Goal: Information Seeking & Learning: Learn about a topic

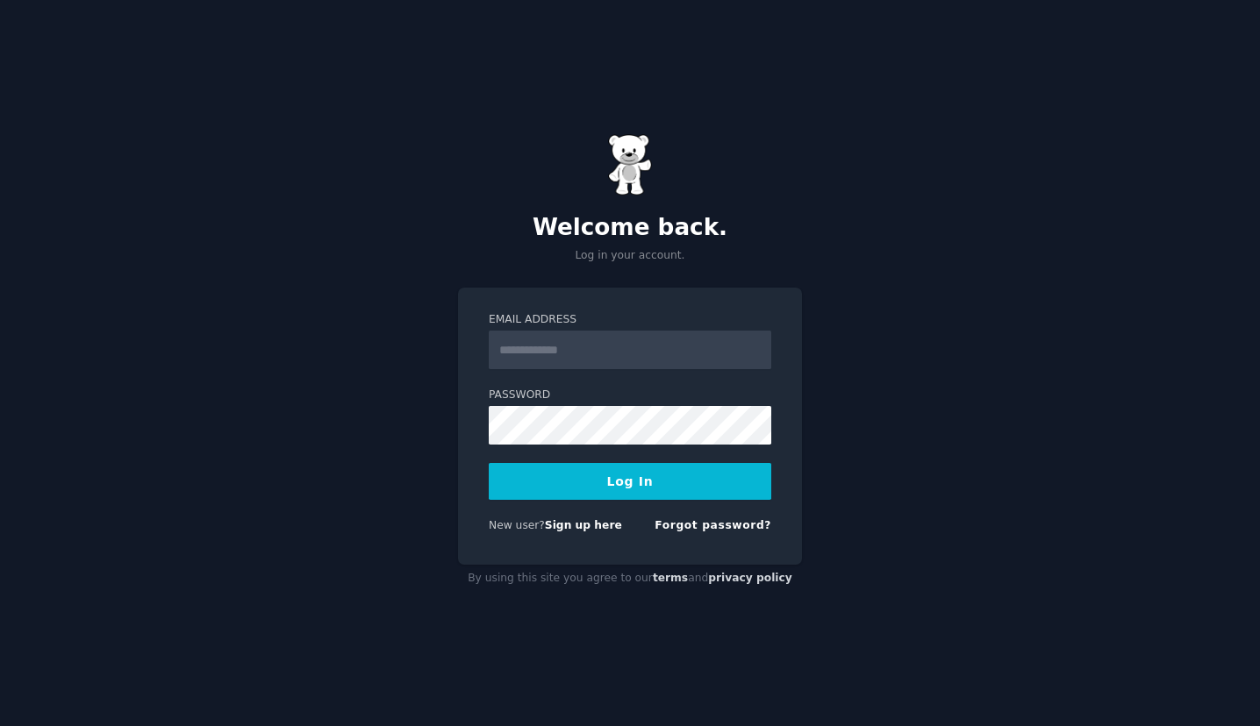
click at [541, 348] on input "Email Address" at bounding box center [630, 350] width 282 height 39
type input "**********"
click at [489, 463] on button "Log In" at bounding box center [630, 481] width 282 height 37
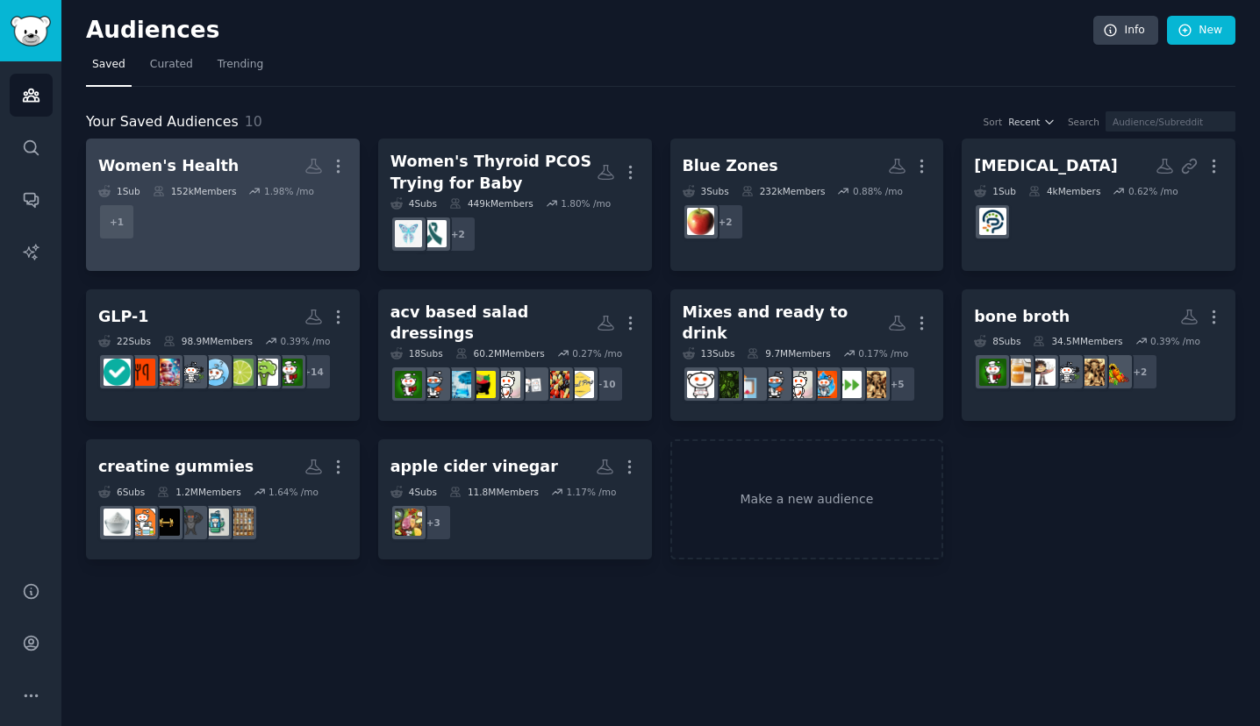
click at [269, 181] on h2 "Women's Health More" at bounding box center [222, 166] width 249 height 31
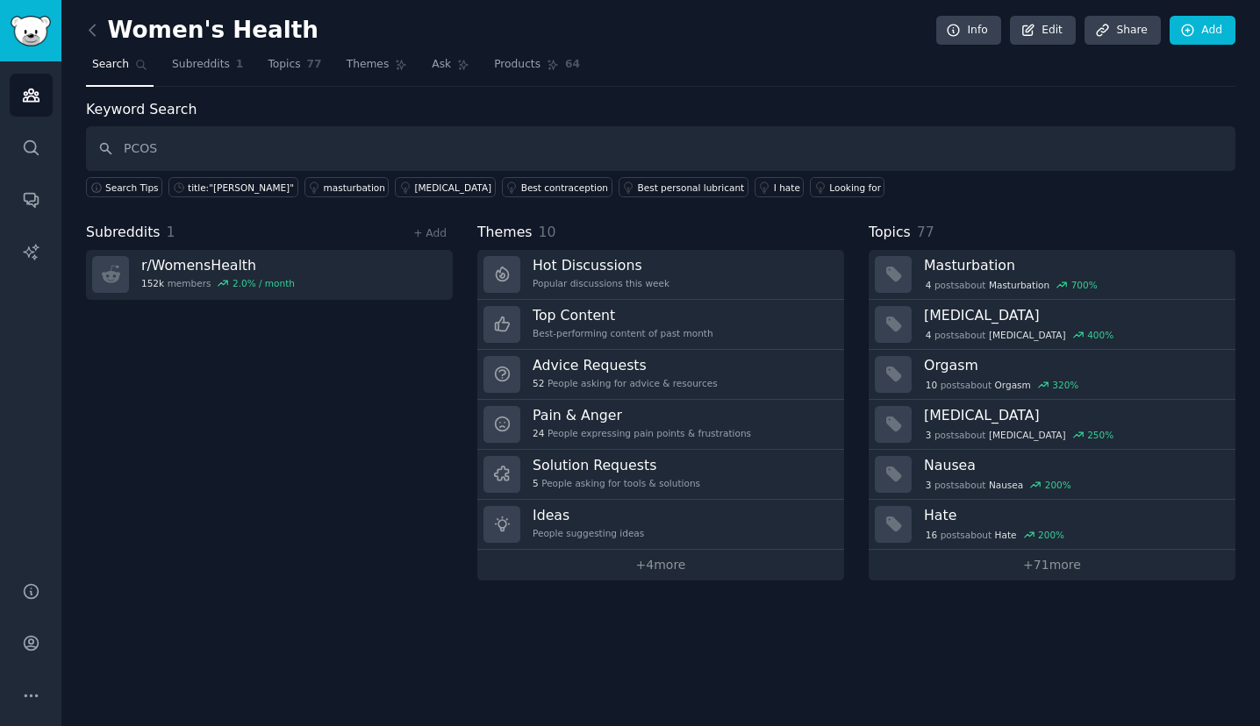
type input "PCOS"
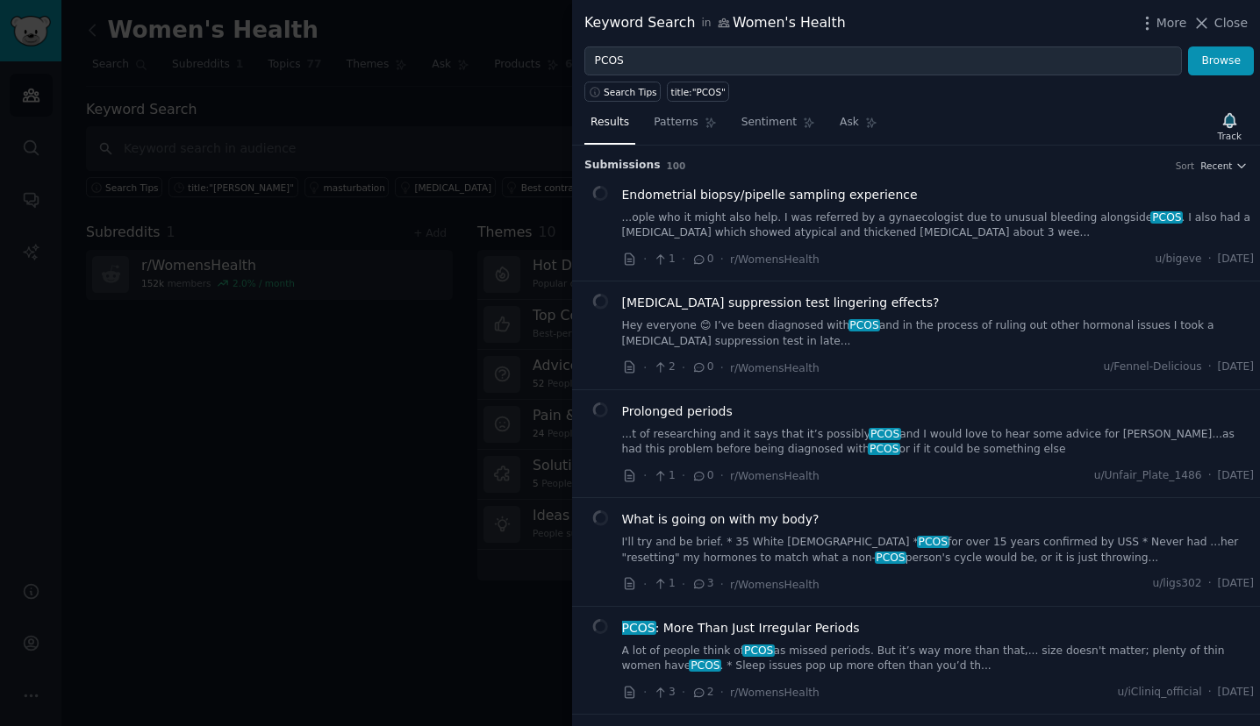
click at [433, 311] on div at bounding box center [630, 363] width 1260 height 726
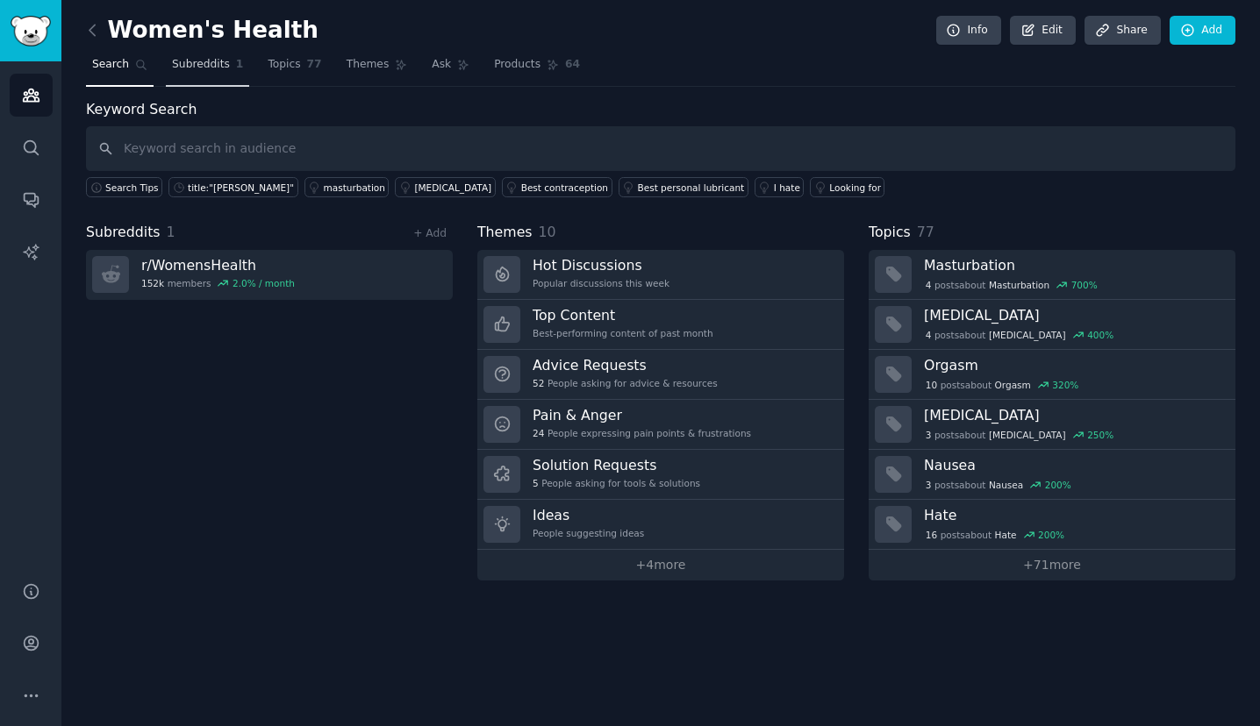
click at [194, 74] on link "Subreddits 1" at bounding box center [207, 69] width 83 height 36
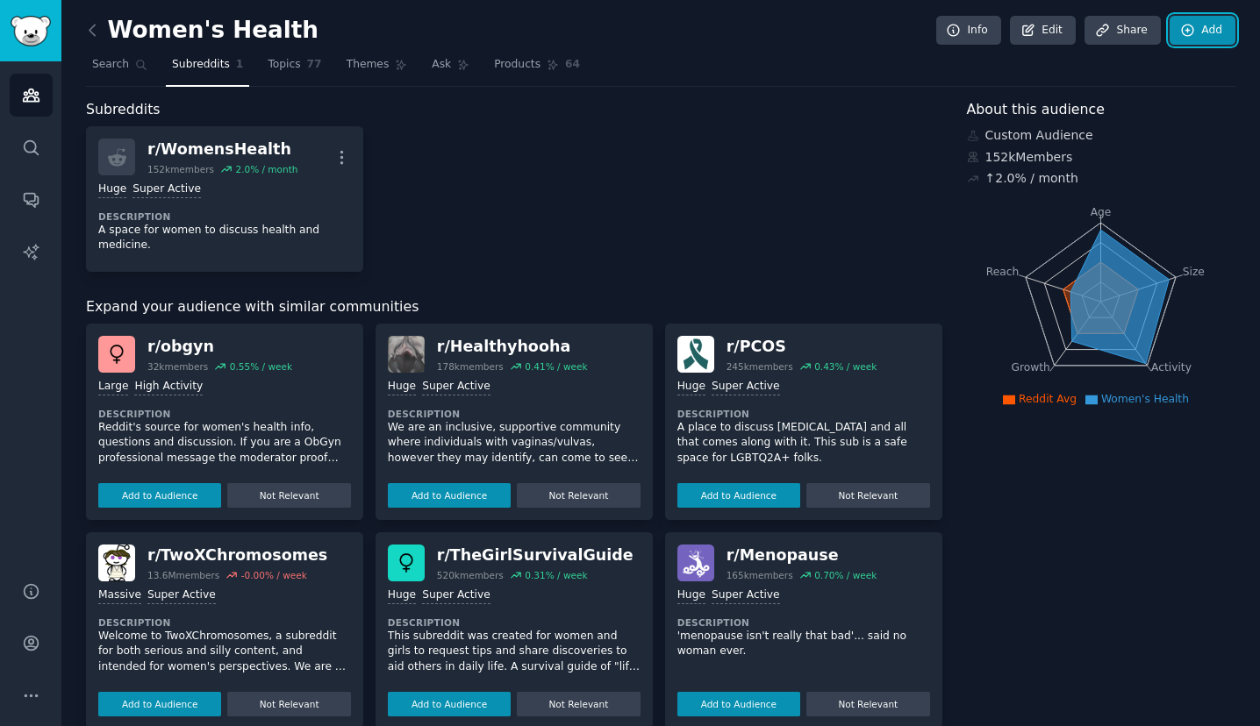
click at [1221, 32] on link "Add" at bounding box center [1202, 31] width 66 height 30
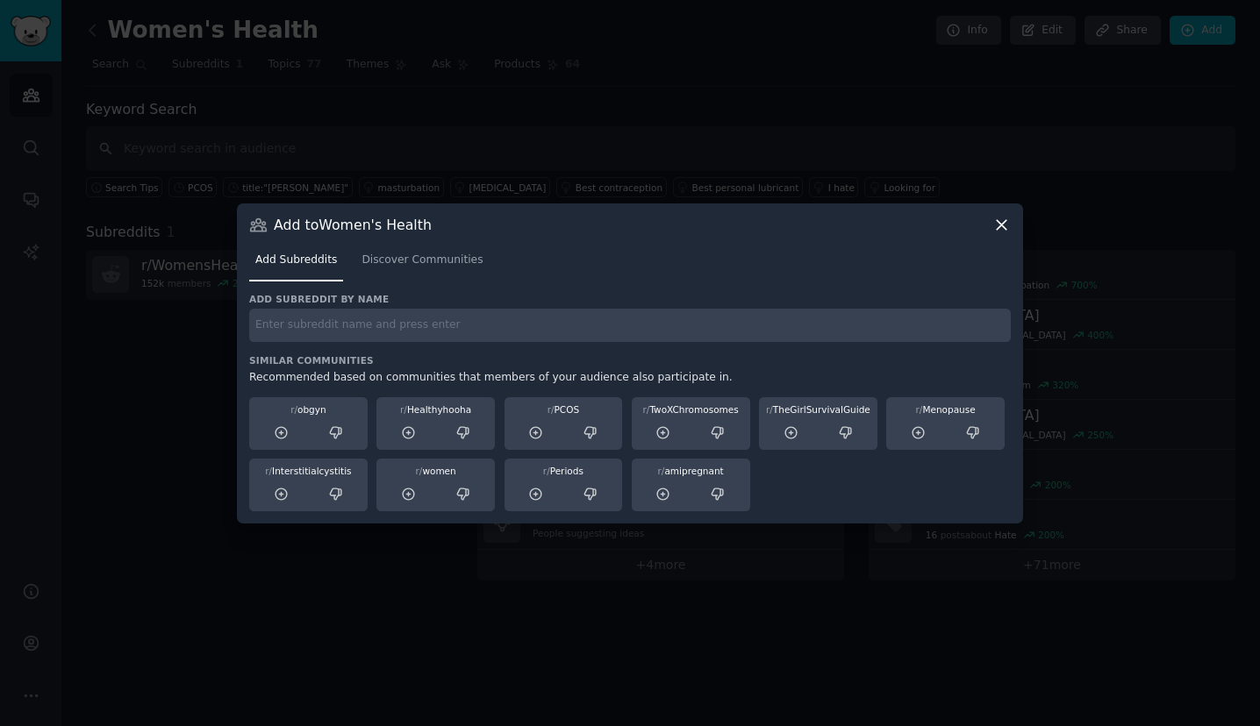
click at [879, 312] on input "text" at bounding box center [629, 326] width 761 height 34
type input "PCOS"
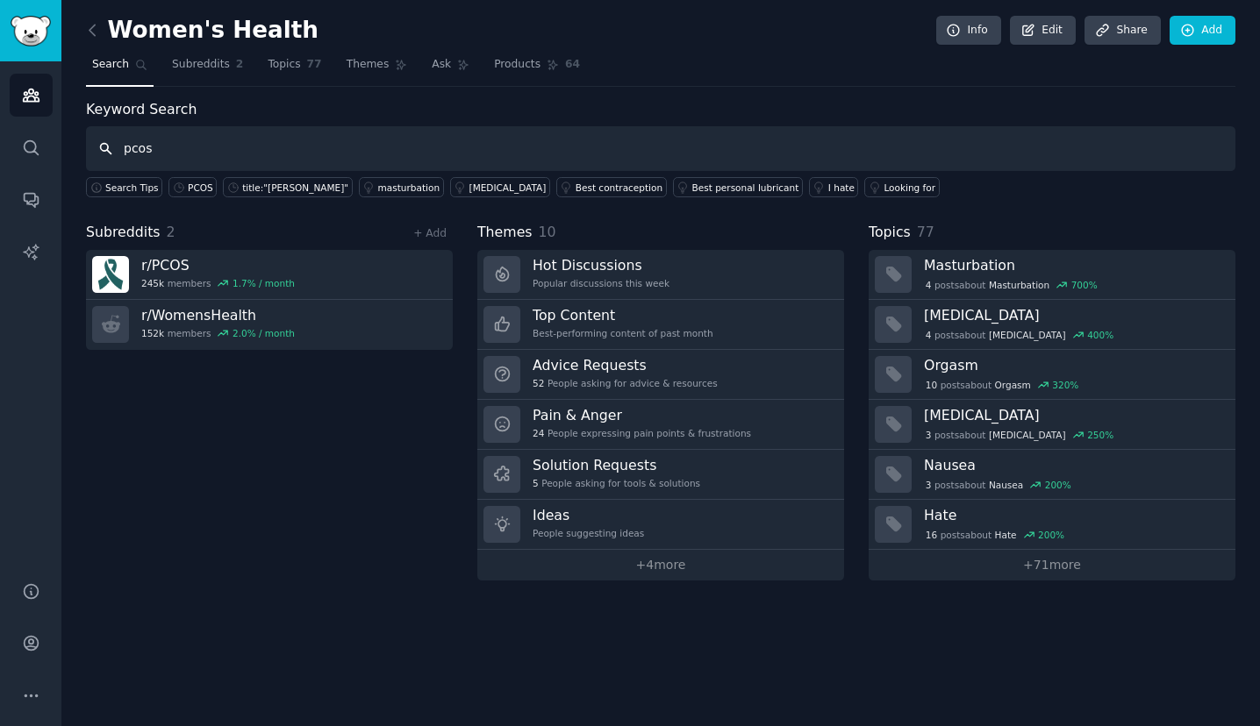
type input "pcos"
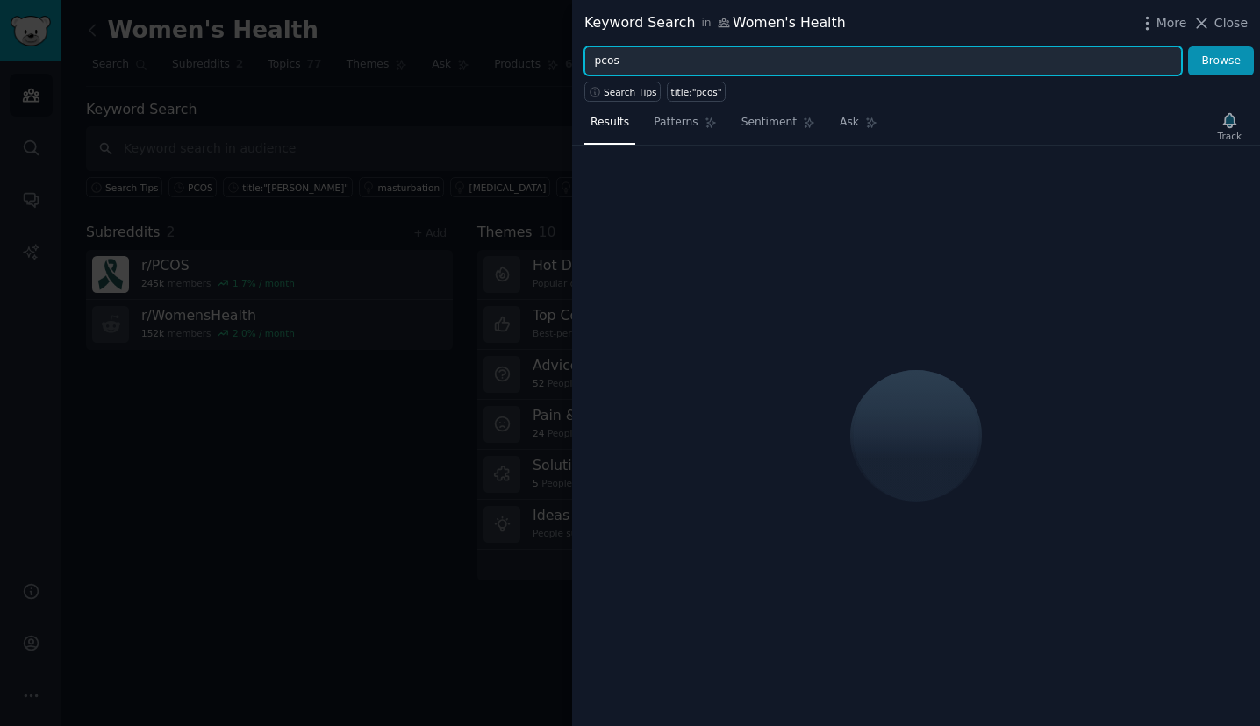
click at [671, 65] on input "pcos" at bounding box center [882, 61] width 597 height 30
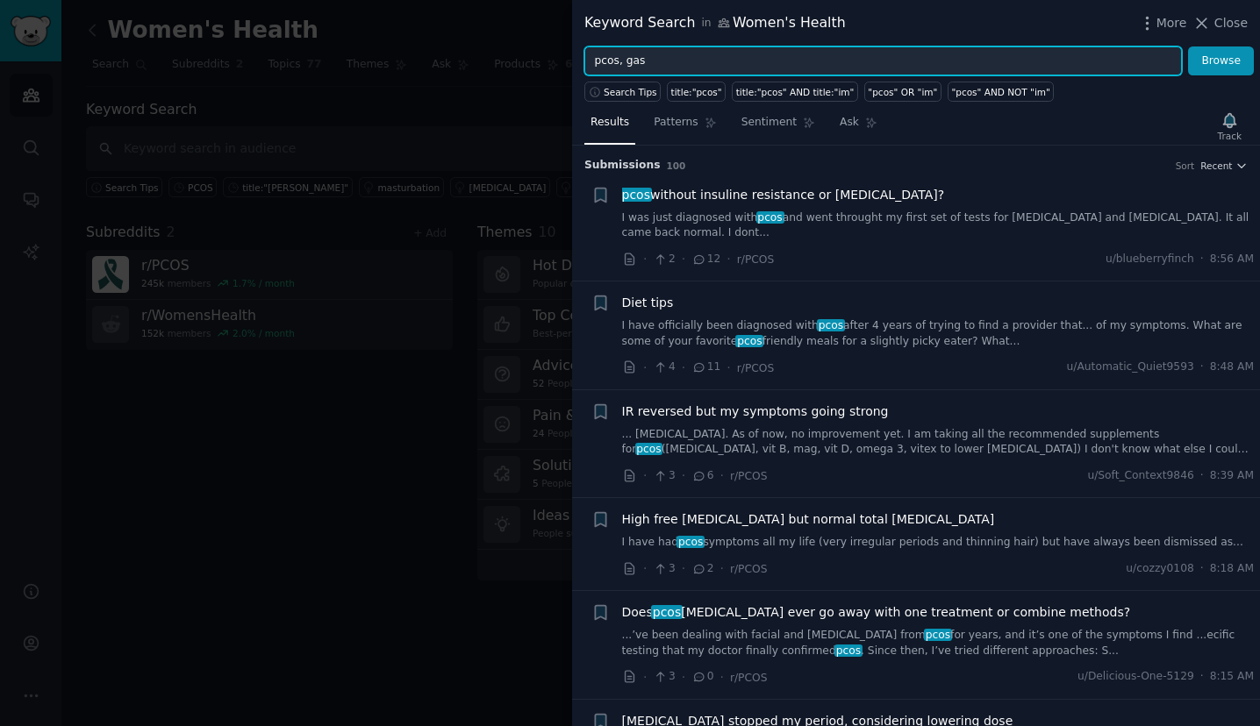
click at [1188, 46] on button "Browse" at bounding box center [1221, 61] width 66 height 30
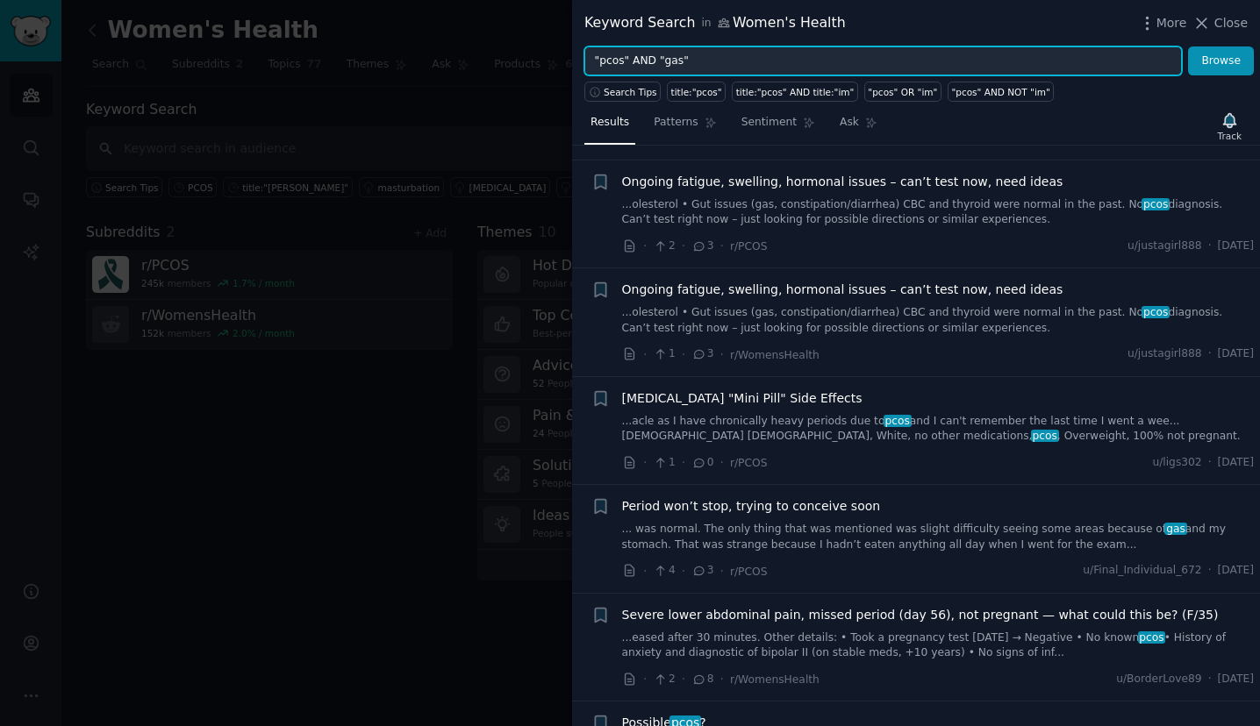
scroll to position [757, 0]
click at [682, 61] on input ""pcos" AND "gas"" at bounding box center [882, 61] width 597 height 30
type input ""pcos" AND "bloating""
click at [1188, 46] on button "Browse" at bounding box center [1221, 61] width 66 height 30
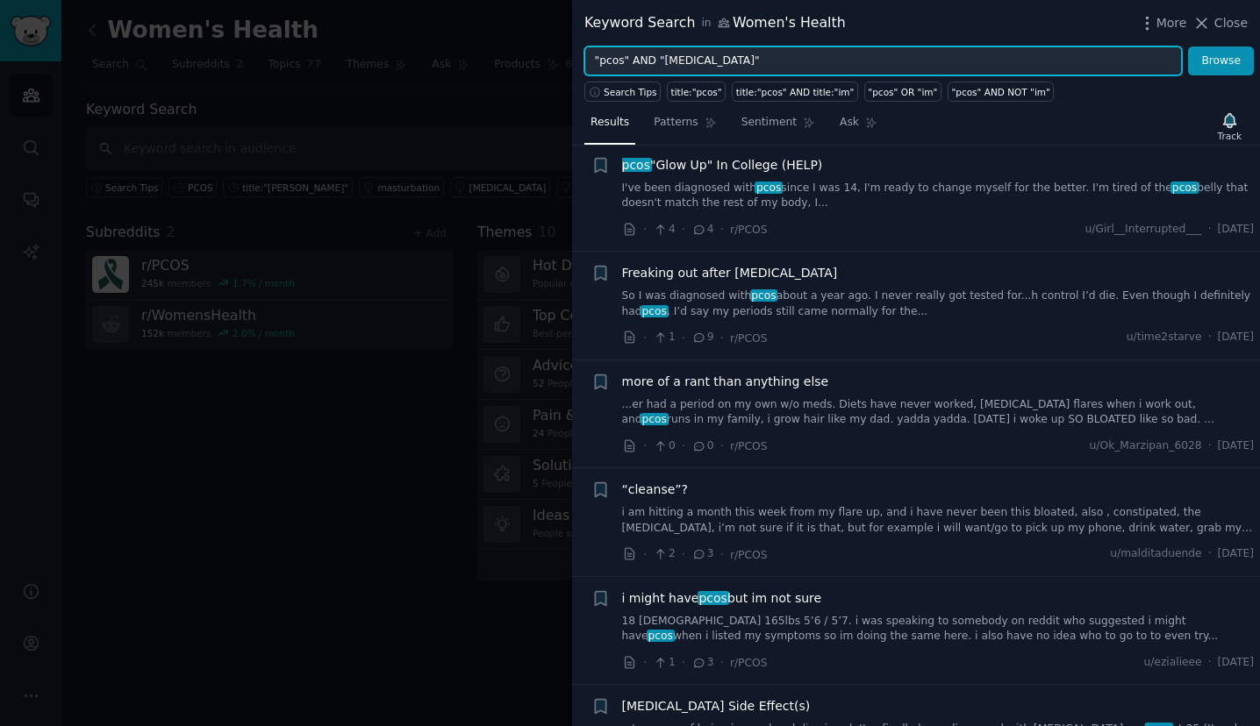
scroll to position [32, 0]
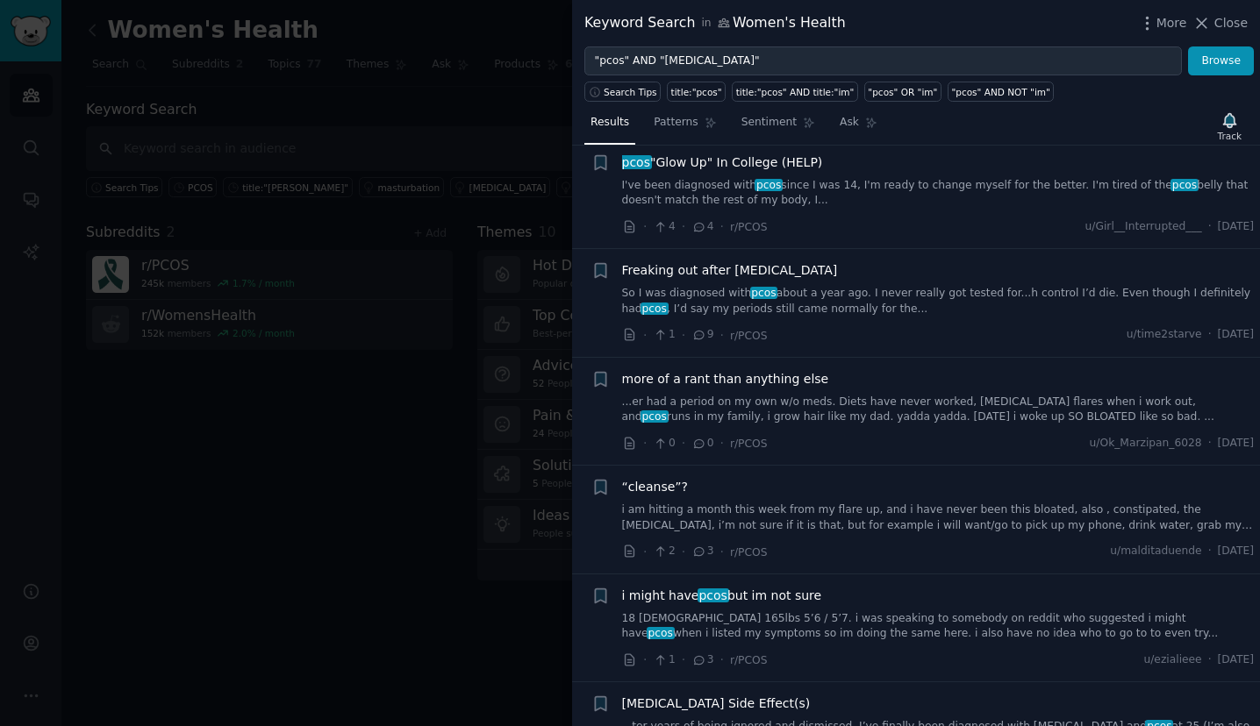
click at [830, 178] on link "I've been diagnosed with pcos since I was 14, I'm ready to change myself for th…" at bounding box center [938, 193] width 633 height 31
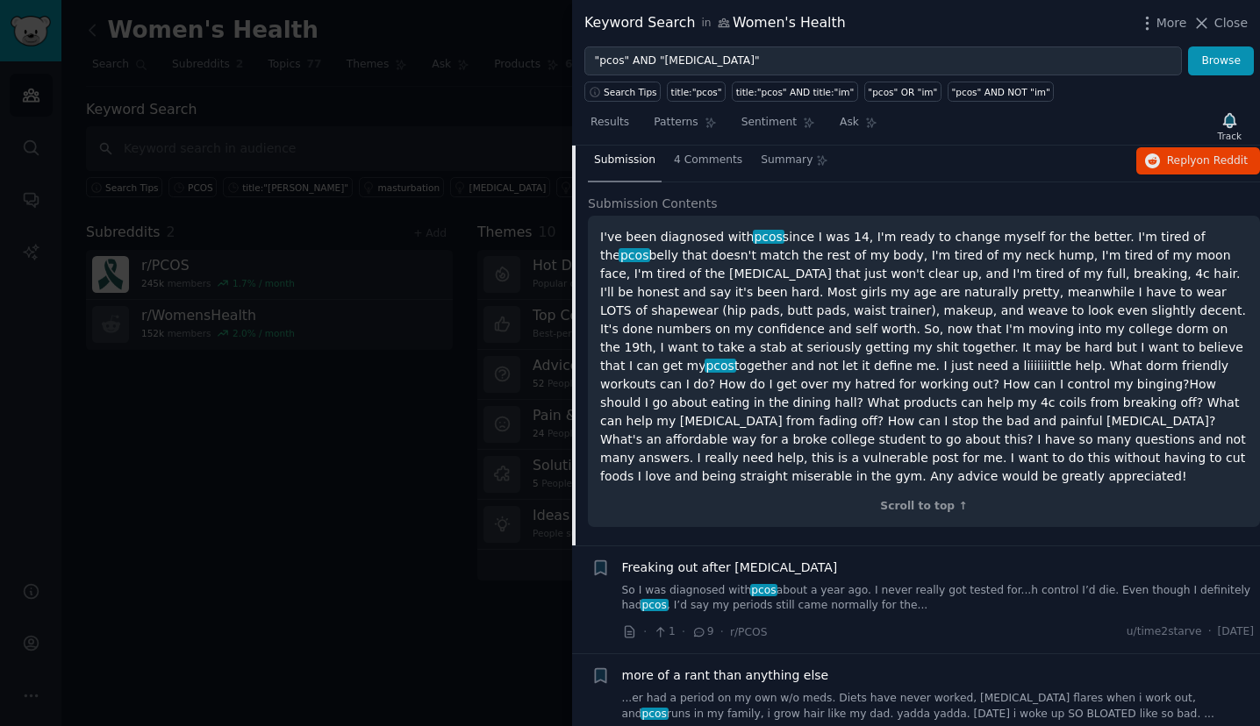
scroll to position [143, 0]
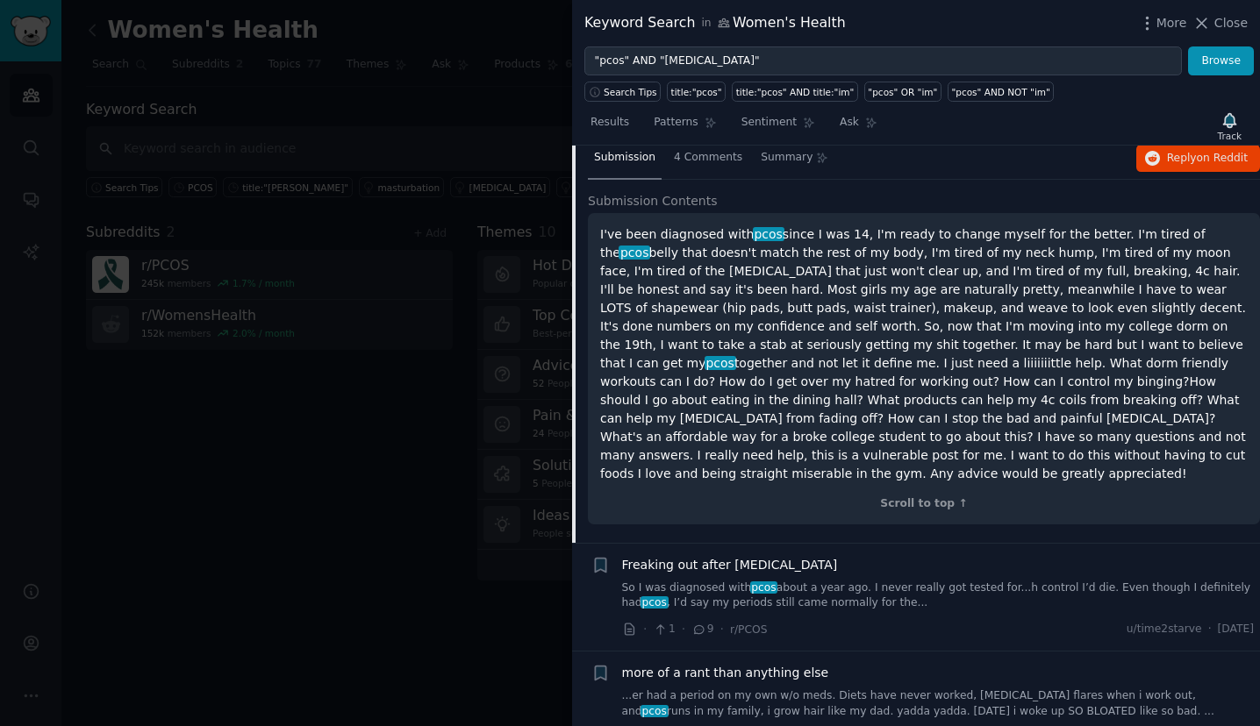
click at [293, 560] on div at bounding box center [630, 363] width 1260 height 726
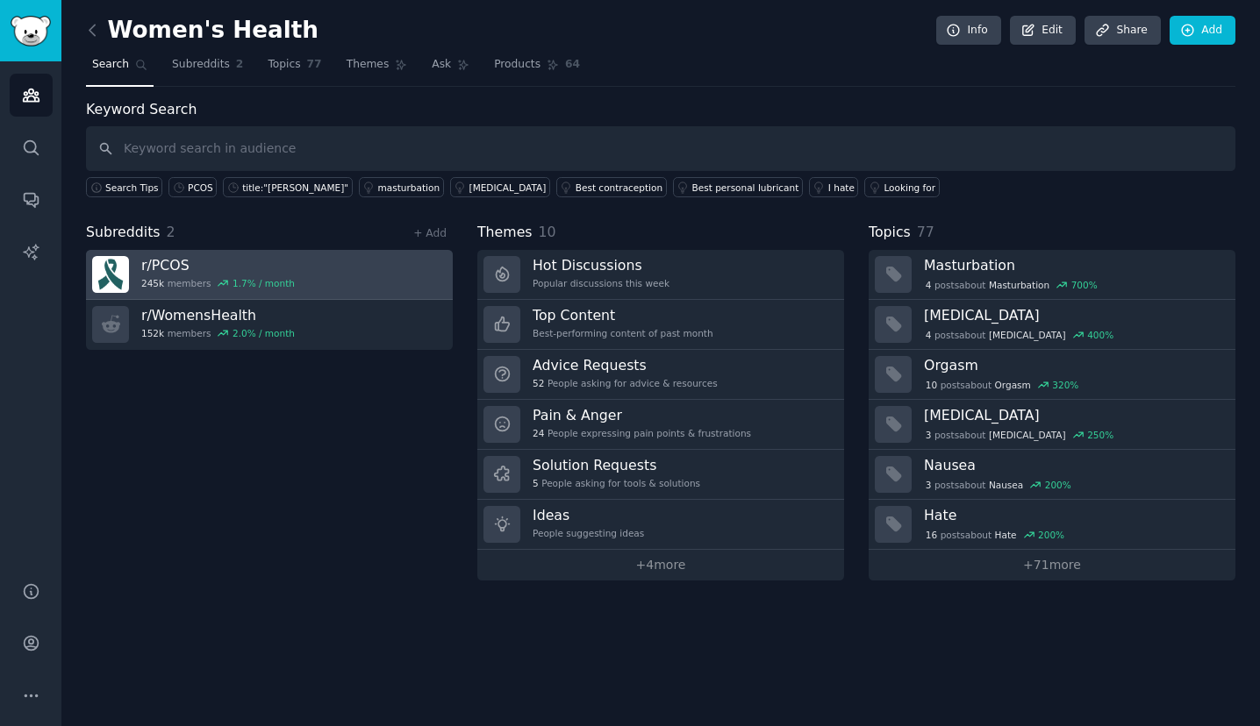
click at [257, 262] on h3 "r/ PCOS" at bounding box center [218, 265] width 154 height 18
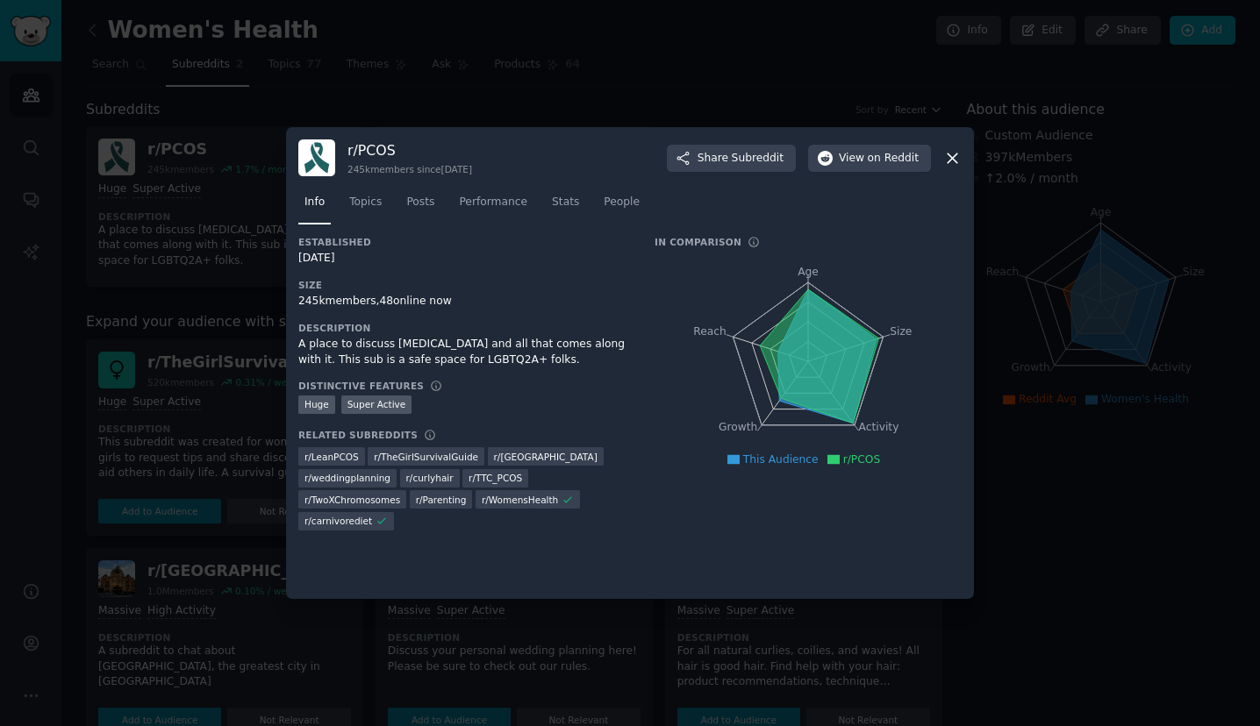
click at [943, 151] on icon at bounding box center [952, 158] width 18 height 18
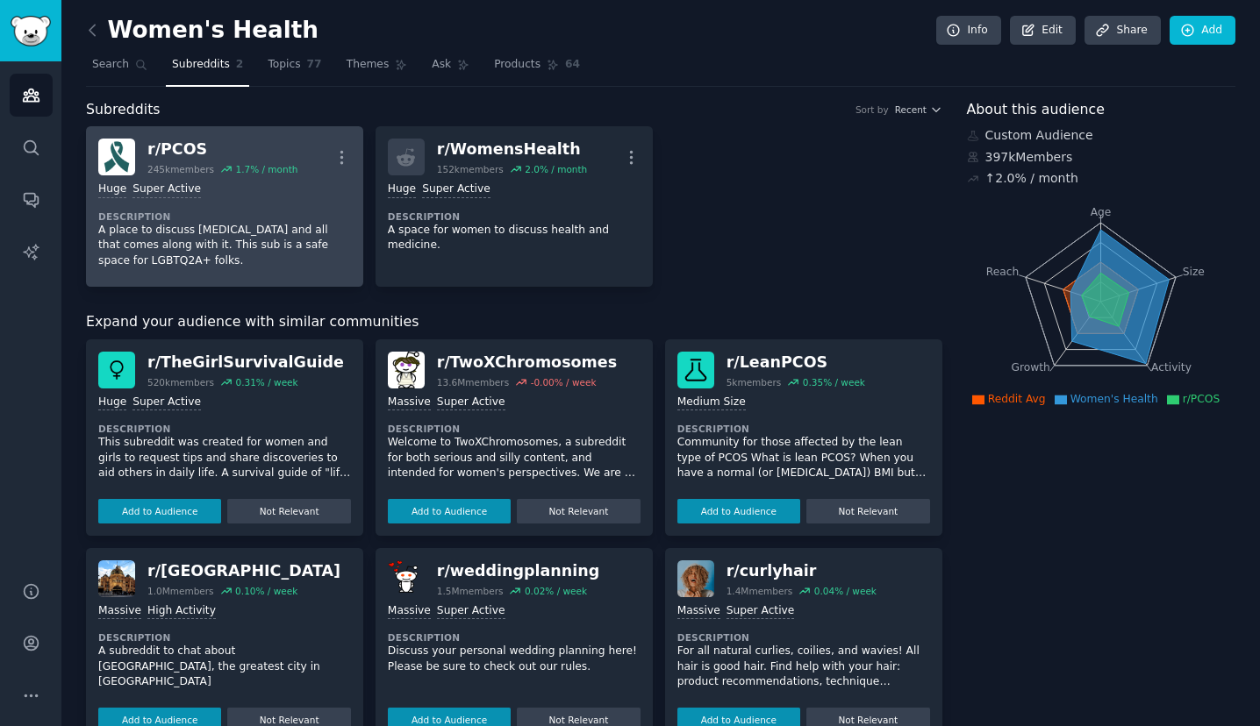
click at [201, 158] on div "r/ PCOS" at bounding box center [222, 150] width 150 height 22
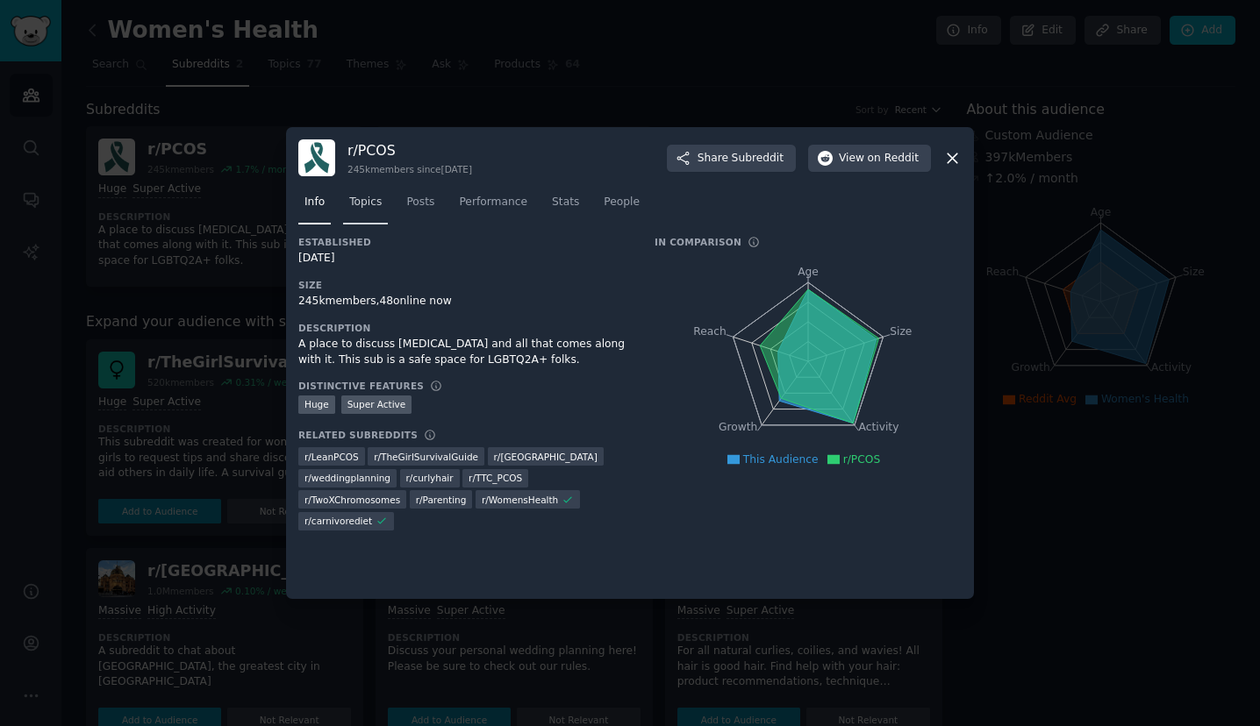
click at [372, 196] on span "Topics" at bounding box center [365, 203] width 32 height 16
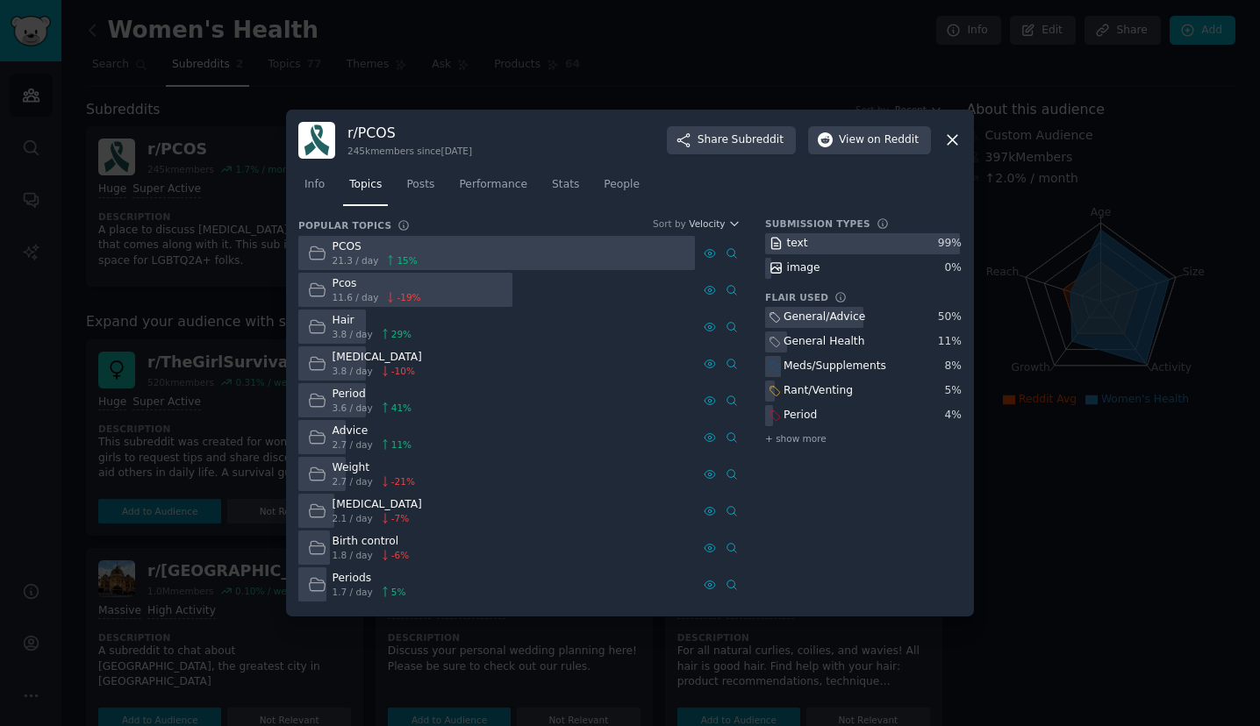
click at [372, 478] on div "2.7 / day -21 %" at bounding box center [373, 481] width 82 height 12
click at [342, 469] on div "Weight" at bounding box center [373, 469] width 82 height 16
click at [562, 182] on span "Stats" at bounding box center [565, 185] width 27 height 16
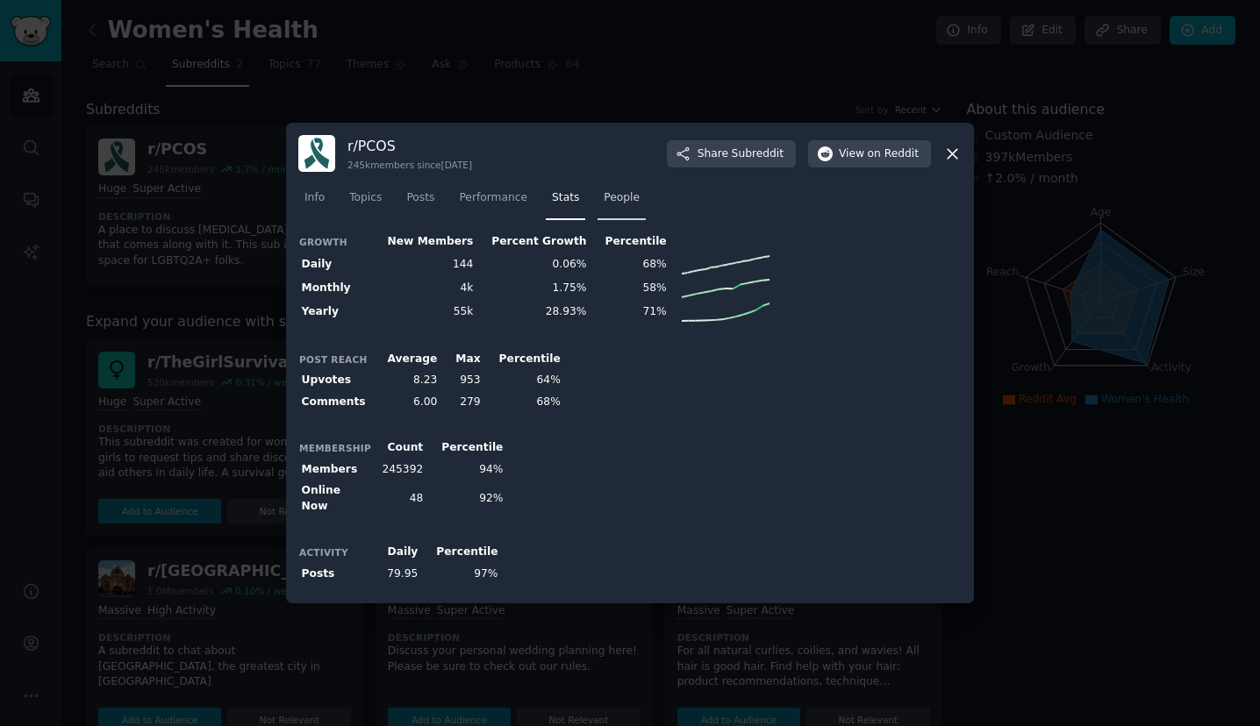
click at [611, 206] on span "People" at bounding box center [622, 198] width 36 height 16
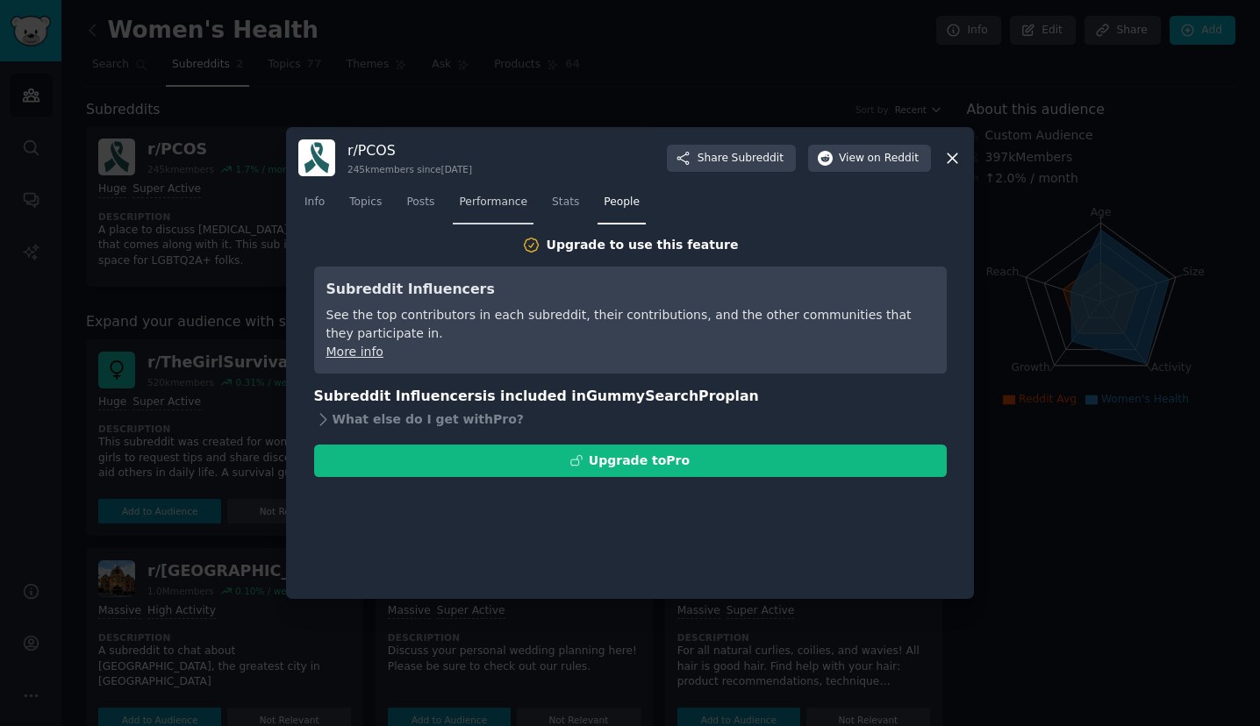
click at [458, 204] on link "Performance" at bounding box center [493, 207] width 81 height 36
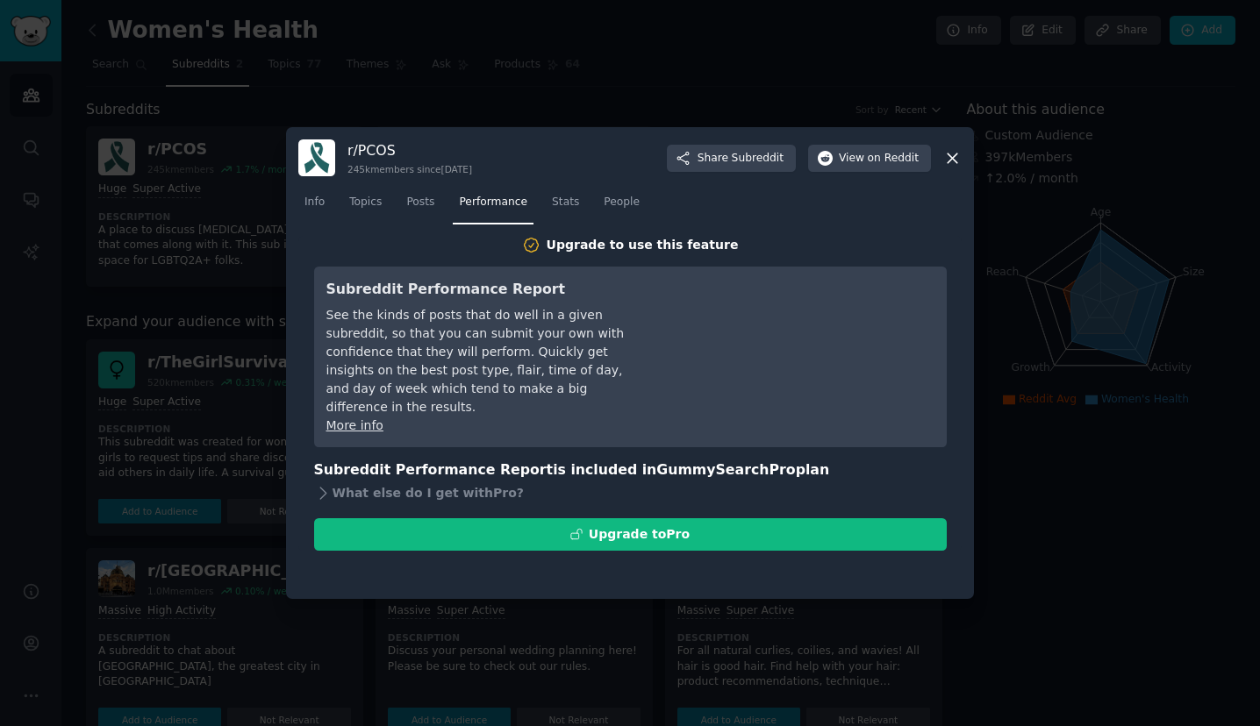
click at [391, 207] on nav "Info Topics Posts Performance Stats People" at bounding box center [629, 207] width 663 height 36
click at [338, 205] on nav "Info Topics Posts Performance Stats People" at bounding box center [629, 207] width 663 height 36
click at [168, 232] on div at bounding box center [630, 363] width 1260 height 726
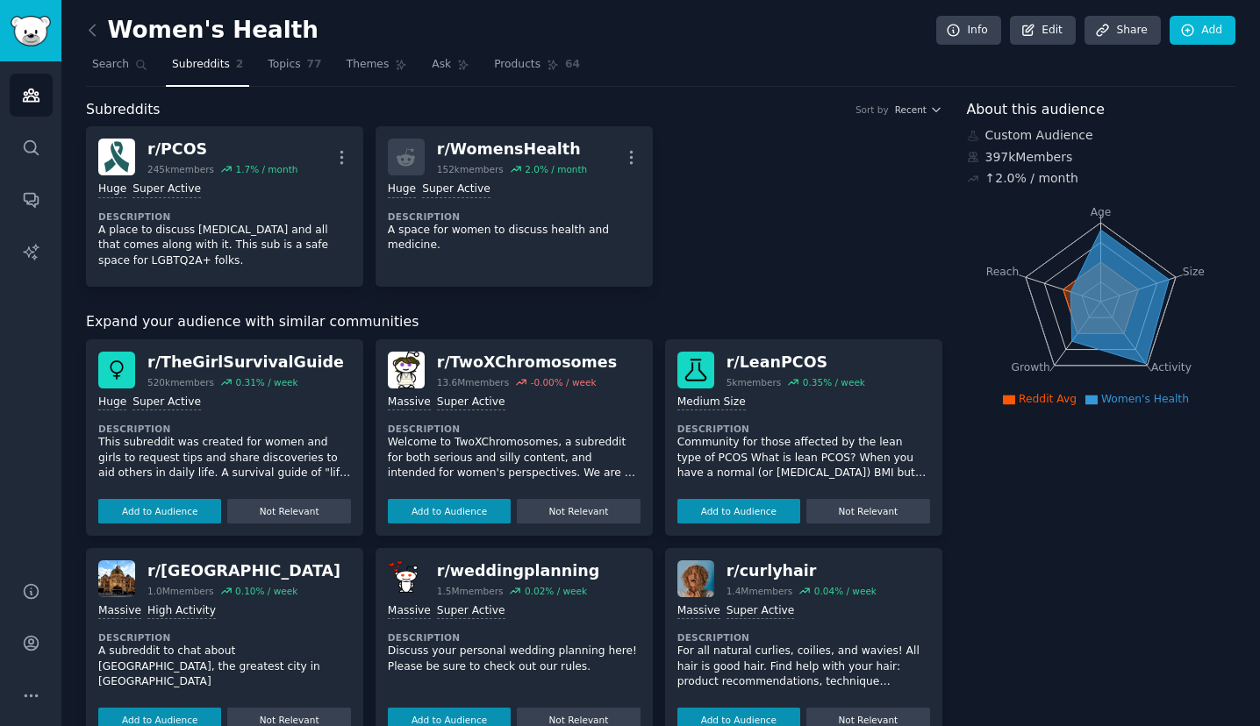
click at [219, 40] on h2 "Women's Health" at bounding box center [202, 31] width 232 height 28
click at [1059, 26] on link "Edit" at bounding box center [1043, 31] width 66 height 30
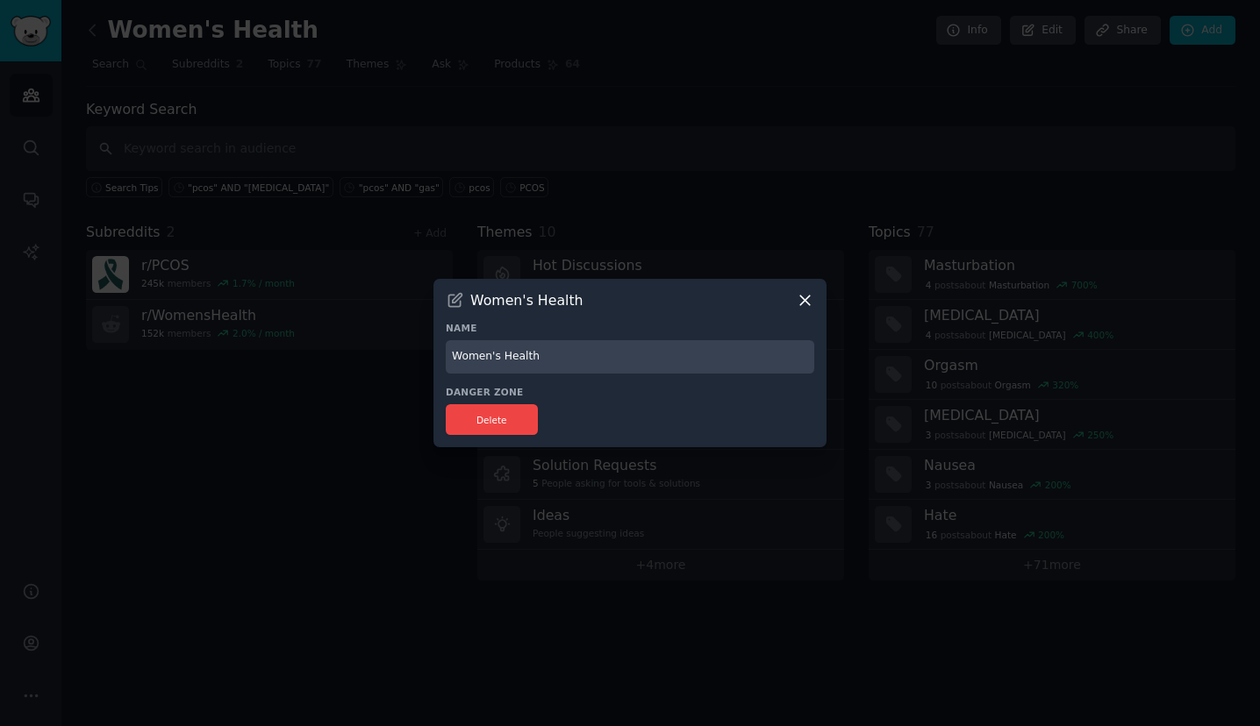
click at [667, 362] on input "Women's Health" at bounding box center [630, 357] width 368 height 34
type input "PCOS"
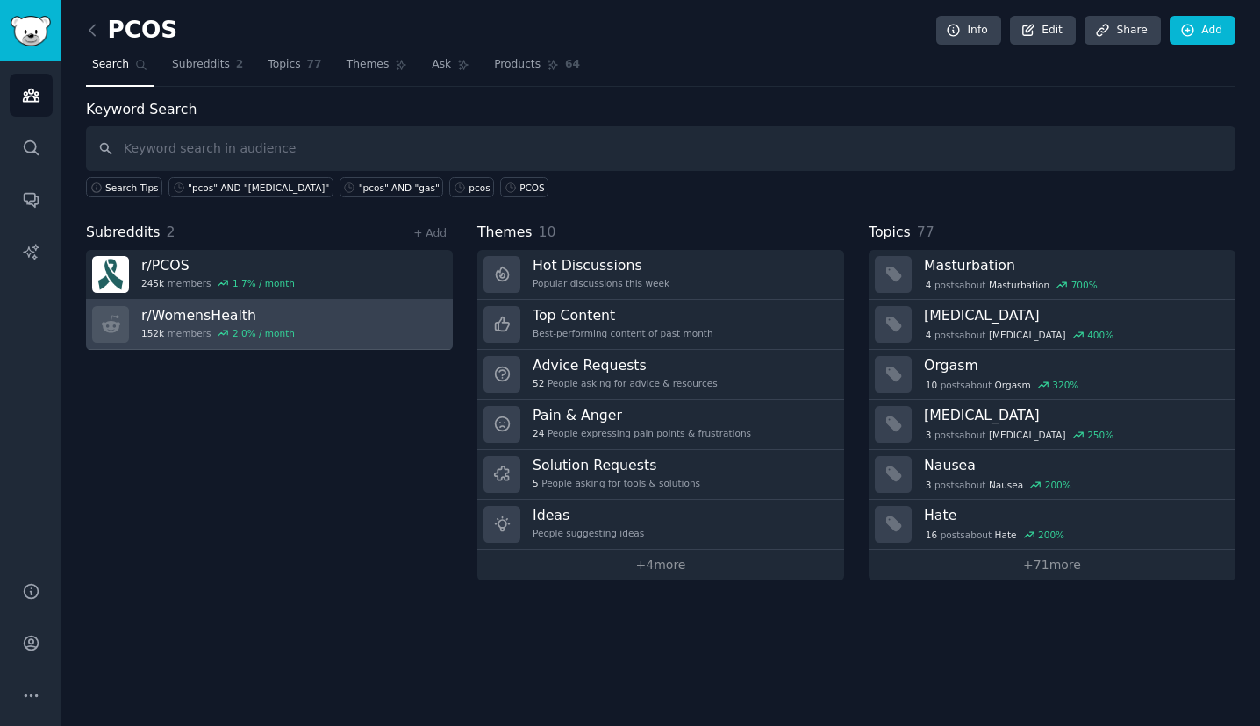
click at [282, 306] on h3 "r/ WomensHealth" at bounding box center [218, 315] width 154 height 18
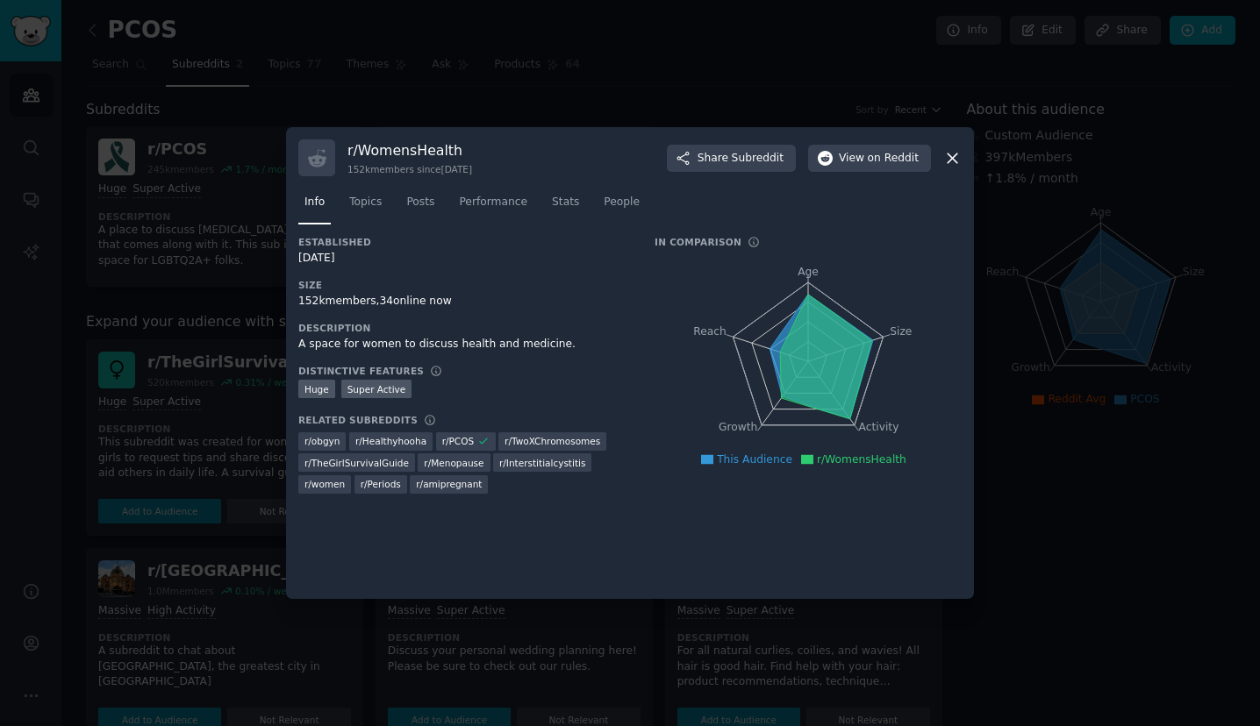
click at [198, 393] on div at bounding box center [630, 363] width 1260 height 726
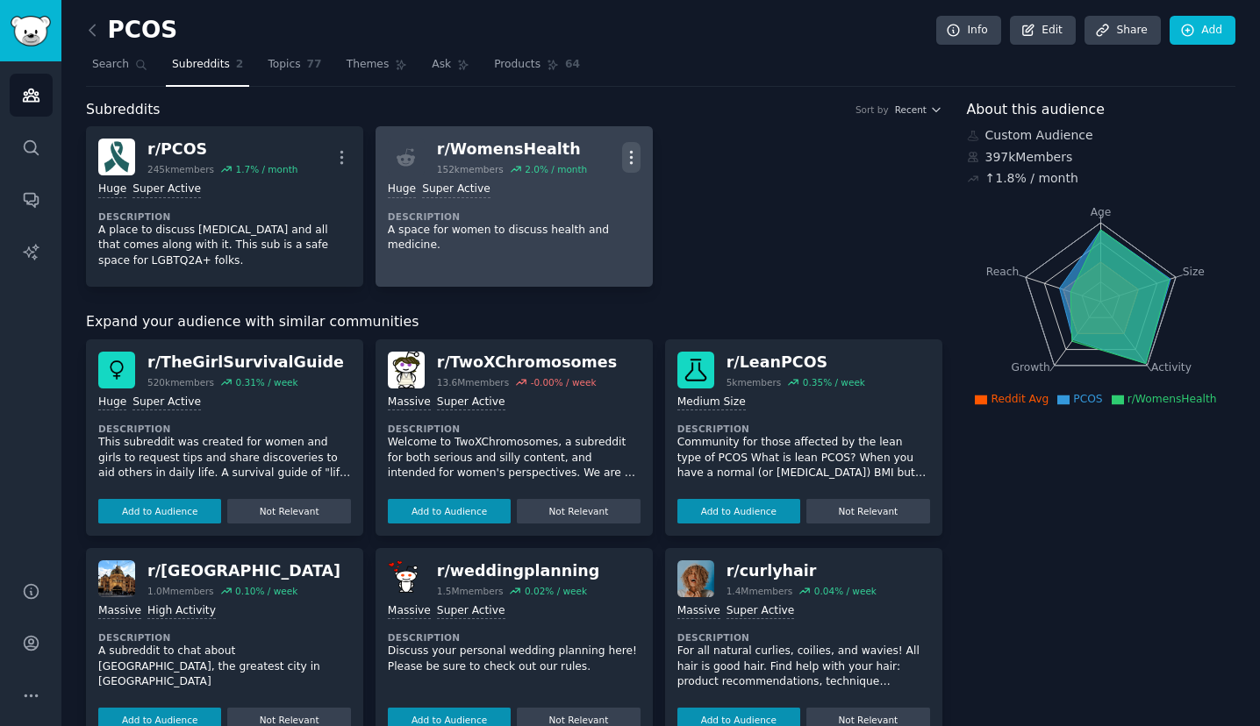
click at [631, 149] on icon "button" at bounding box center [631, 157] width 18 height 18
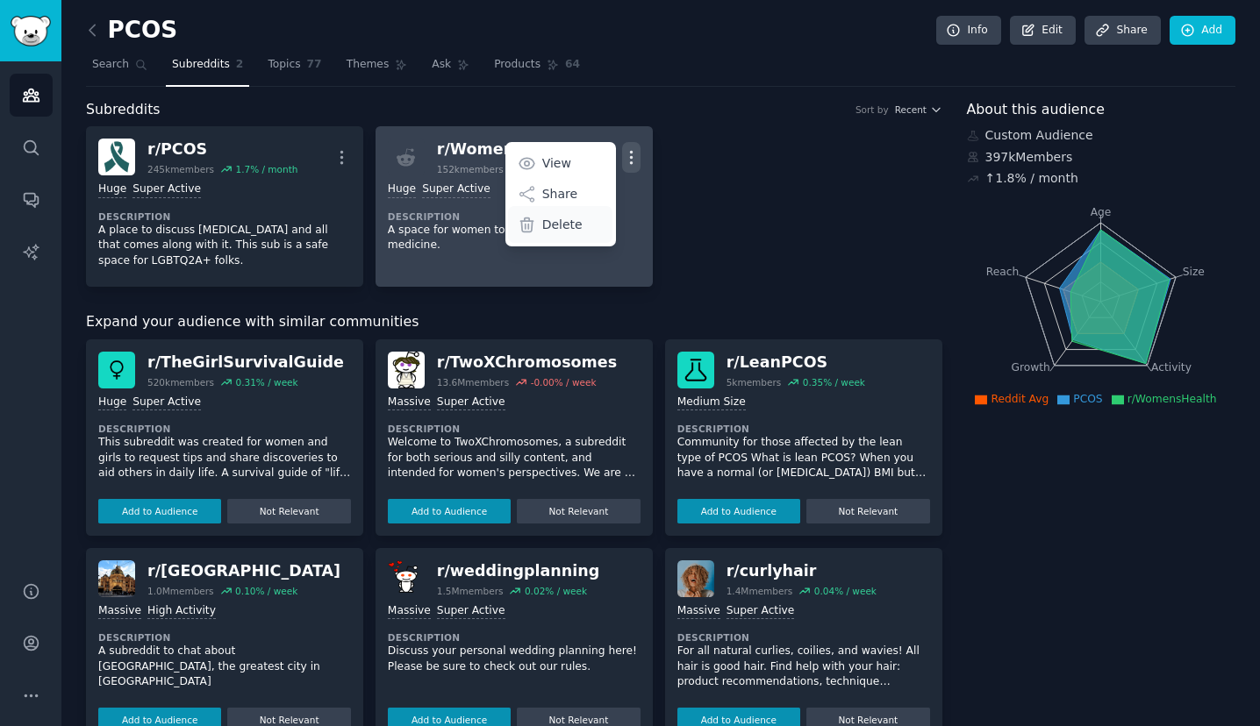
click at [553, 225] on p "Delete" at bounding box center [562, 225] width 40 height 18
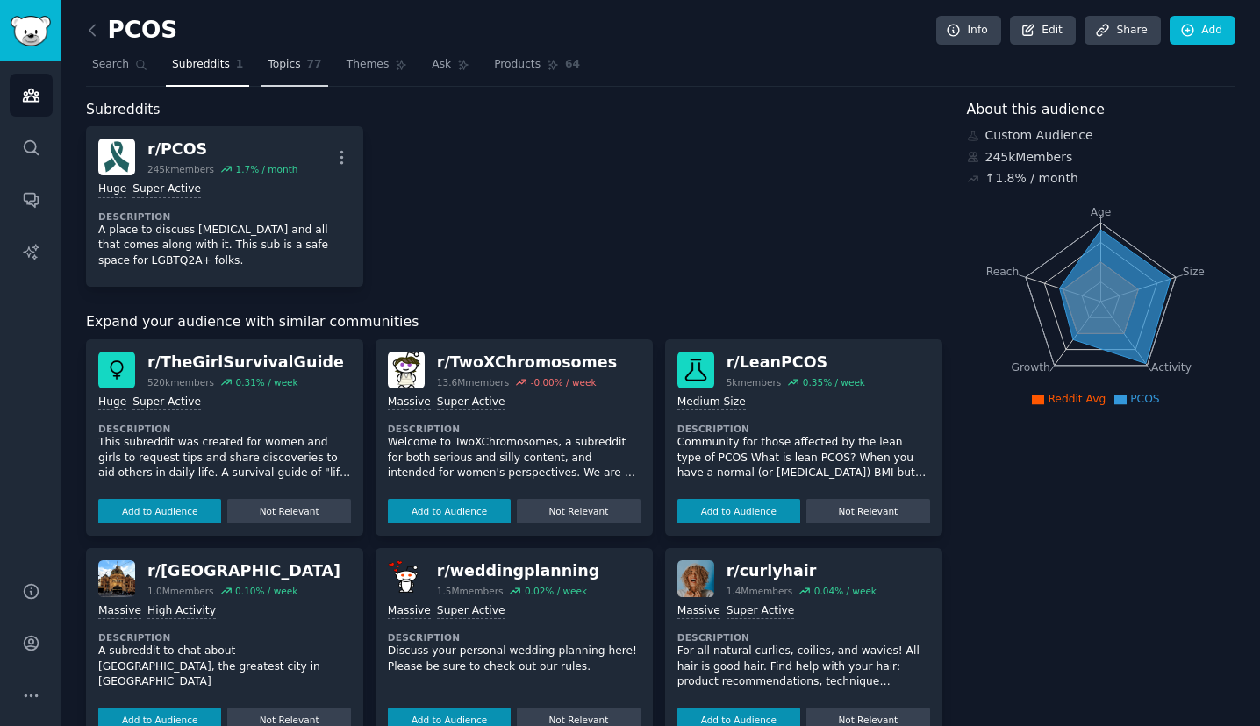
click at [289, 53] on link "Topics 77" at bounding box center [294, 69] width 66 height 36
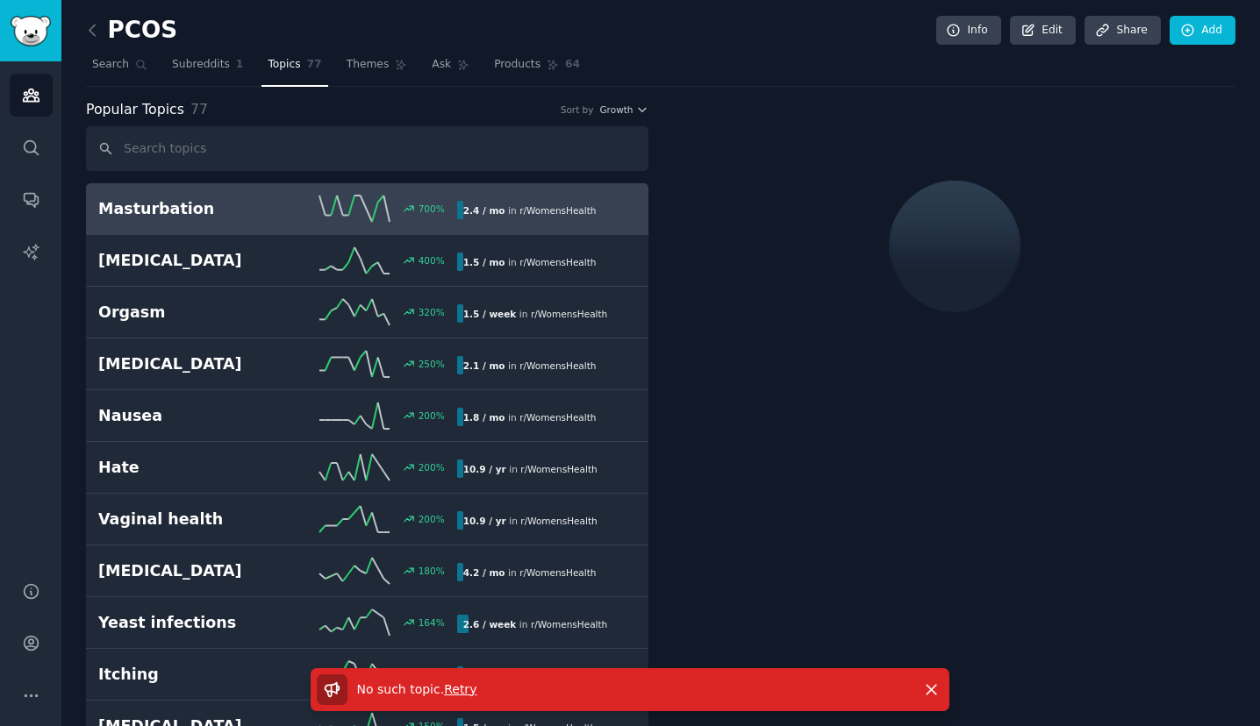
click at [454, 686] on span "Retry" at bounding box center [460, 690] width 32 height 14
click at [124, 64] on span "Search" at bounding box center [110, 65] width 37 height 16
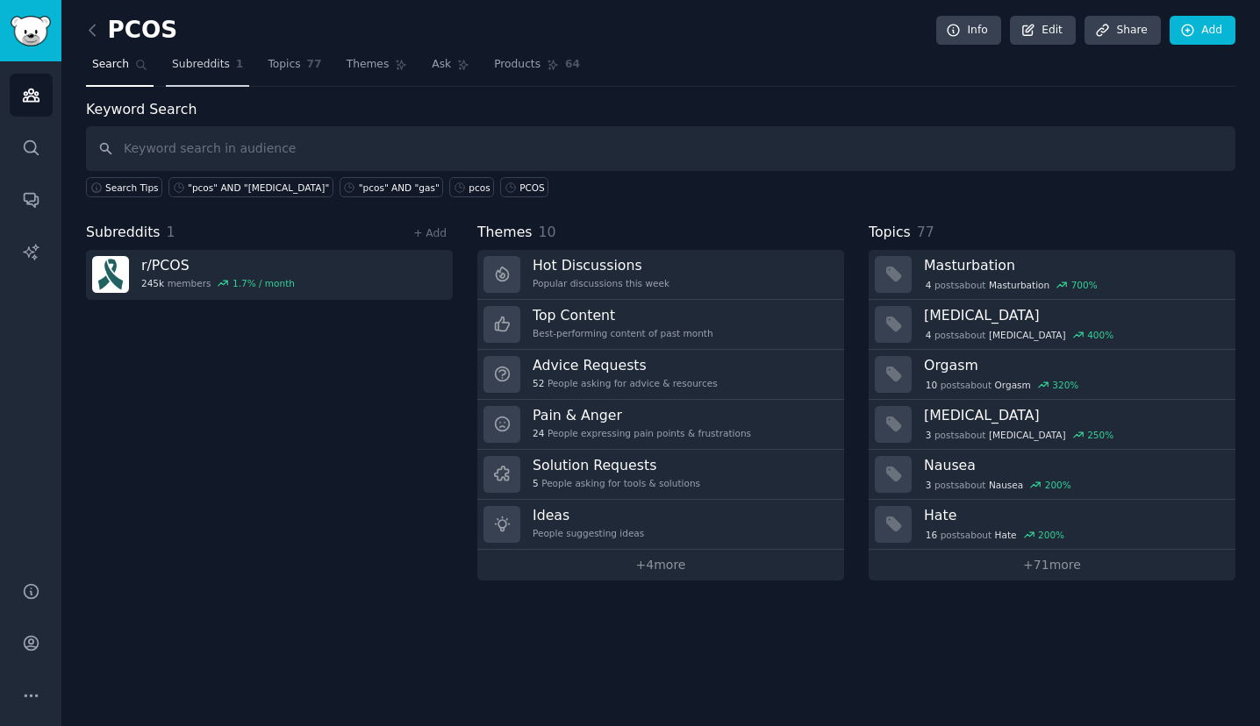
click at [224, 59] on span "Subreddits" at bounding box center [201, 65] width 58 height 16
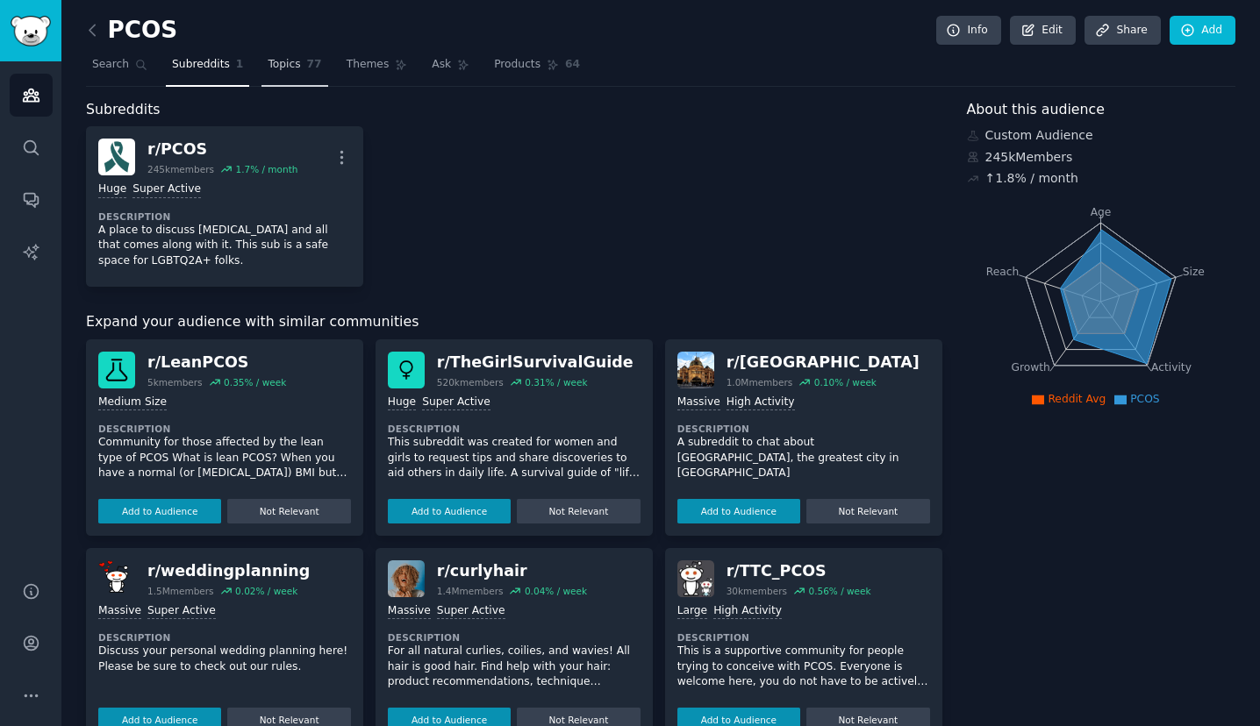
click at [272, 62] on span "Topics" at bounding box center [284, 65] width 32 height 16
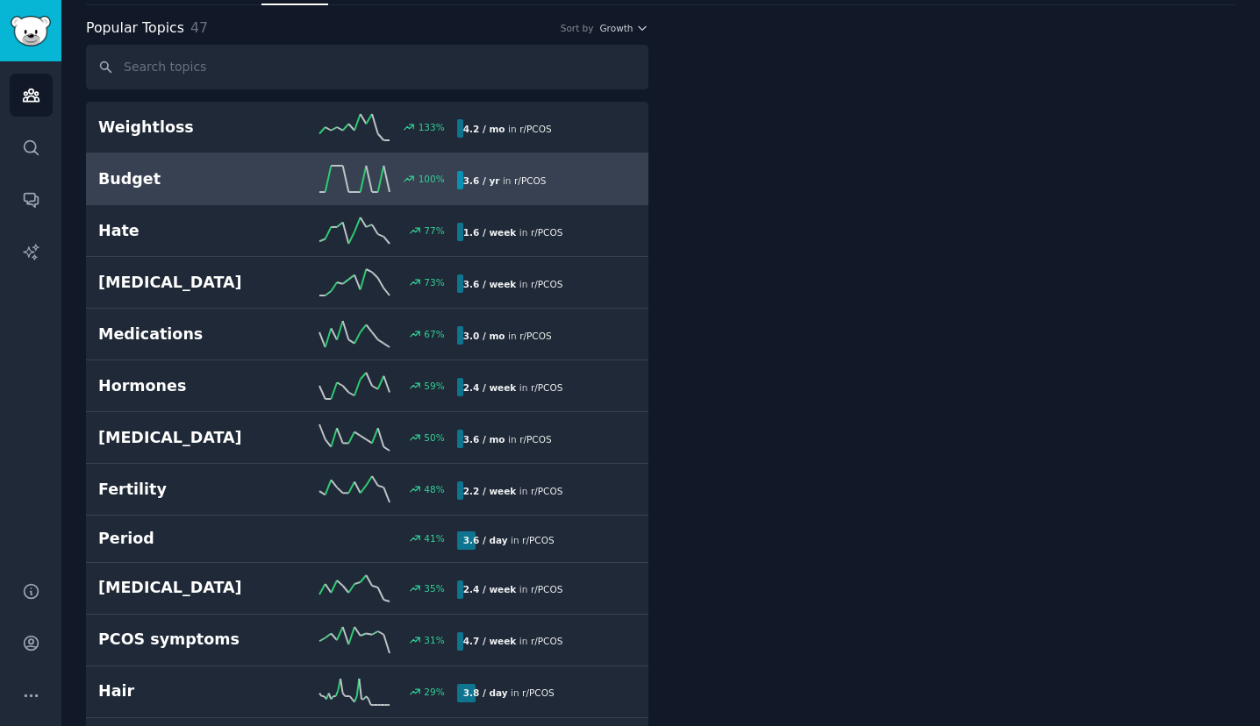
scroll to position [90, 0]
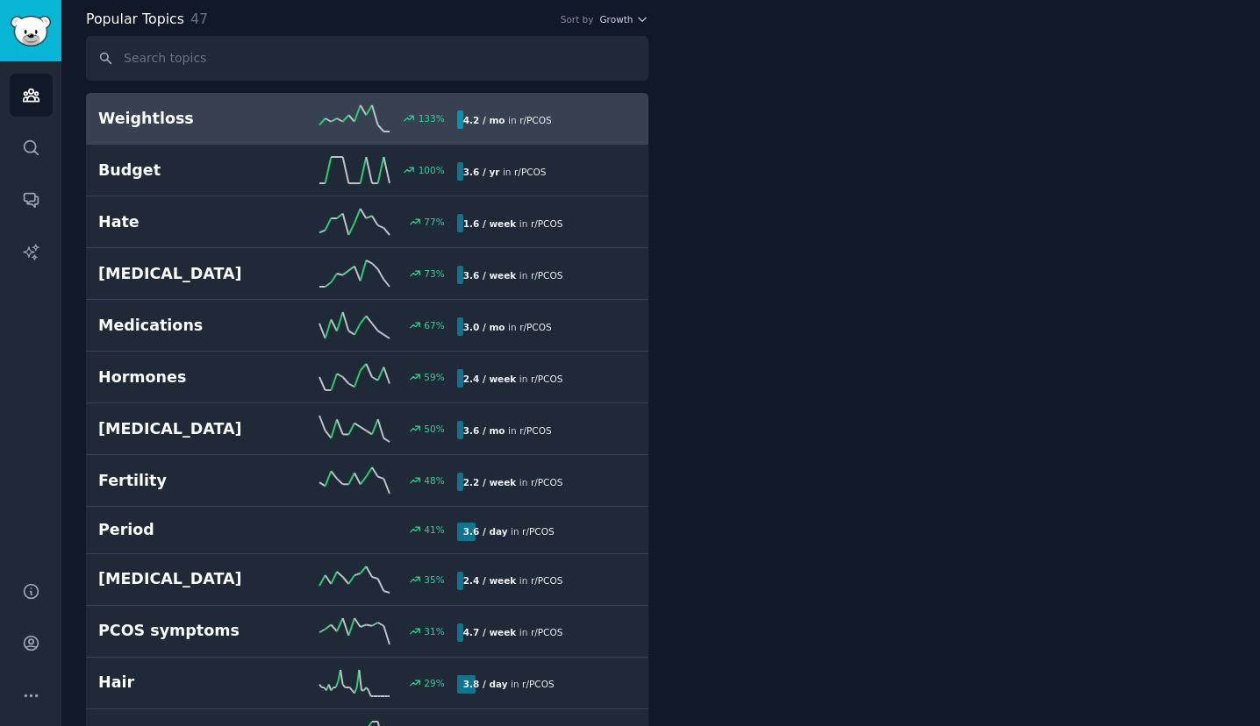
click at [167, 128] on h2 "Weightloss" at bounding box center [187, 119] width 179 height 22
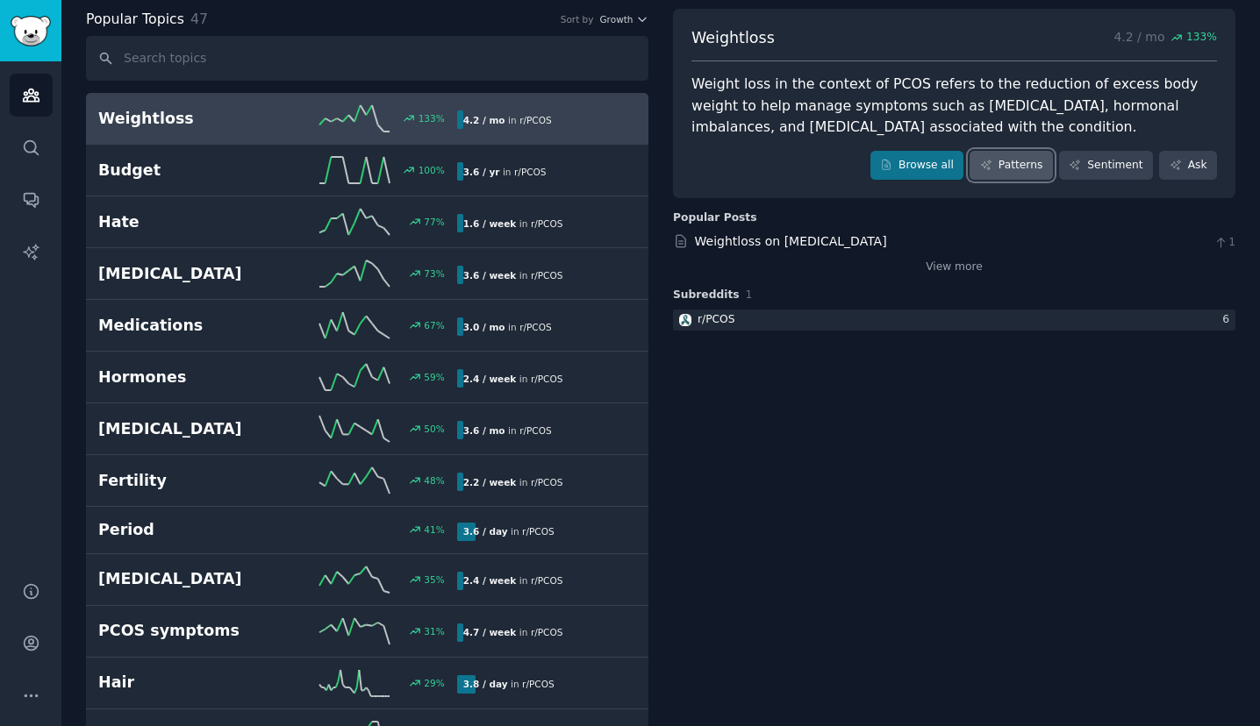
click at [1016, 173] on link "Patterns" at bounding box center [1010, 166] width 82 height 30
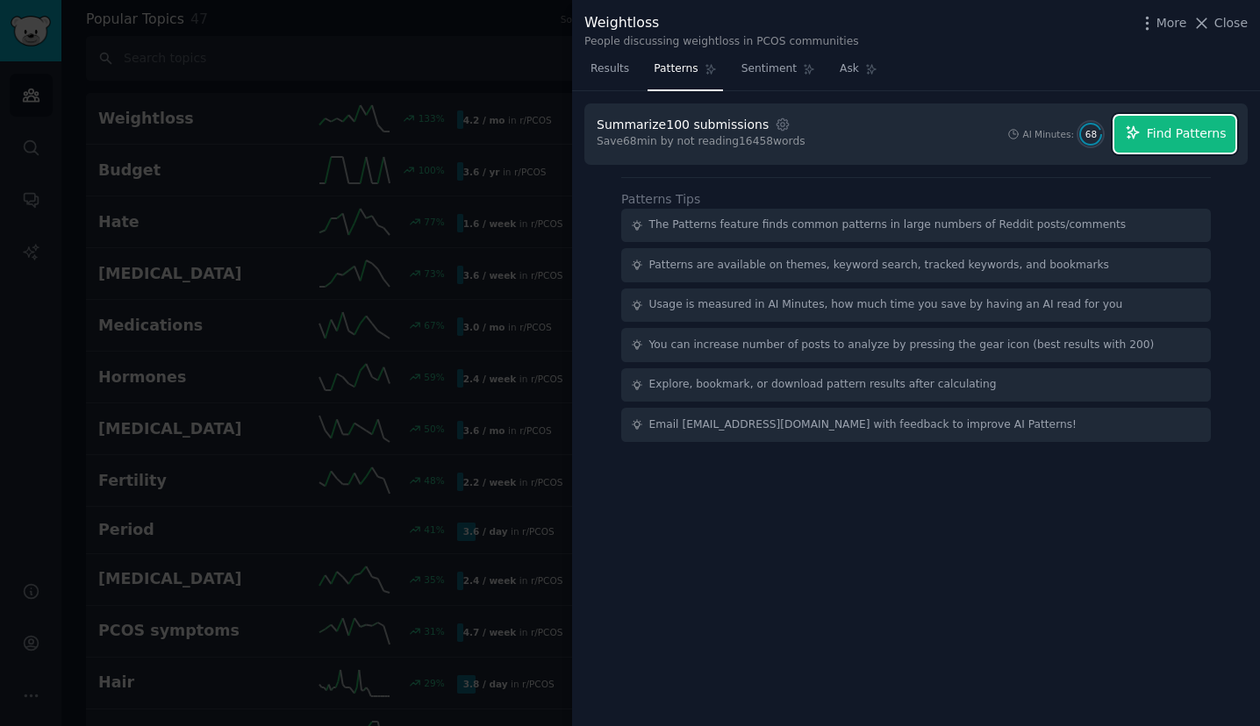
click at [1162, 131] on span "Find Patterns" at bounding box center [1187, 134] width 80 height 18
